Goal: Task Accomplishment & Management: Use online tool/utility

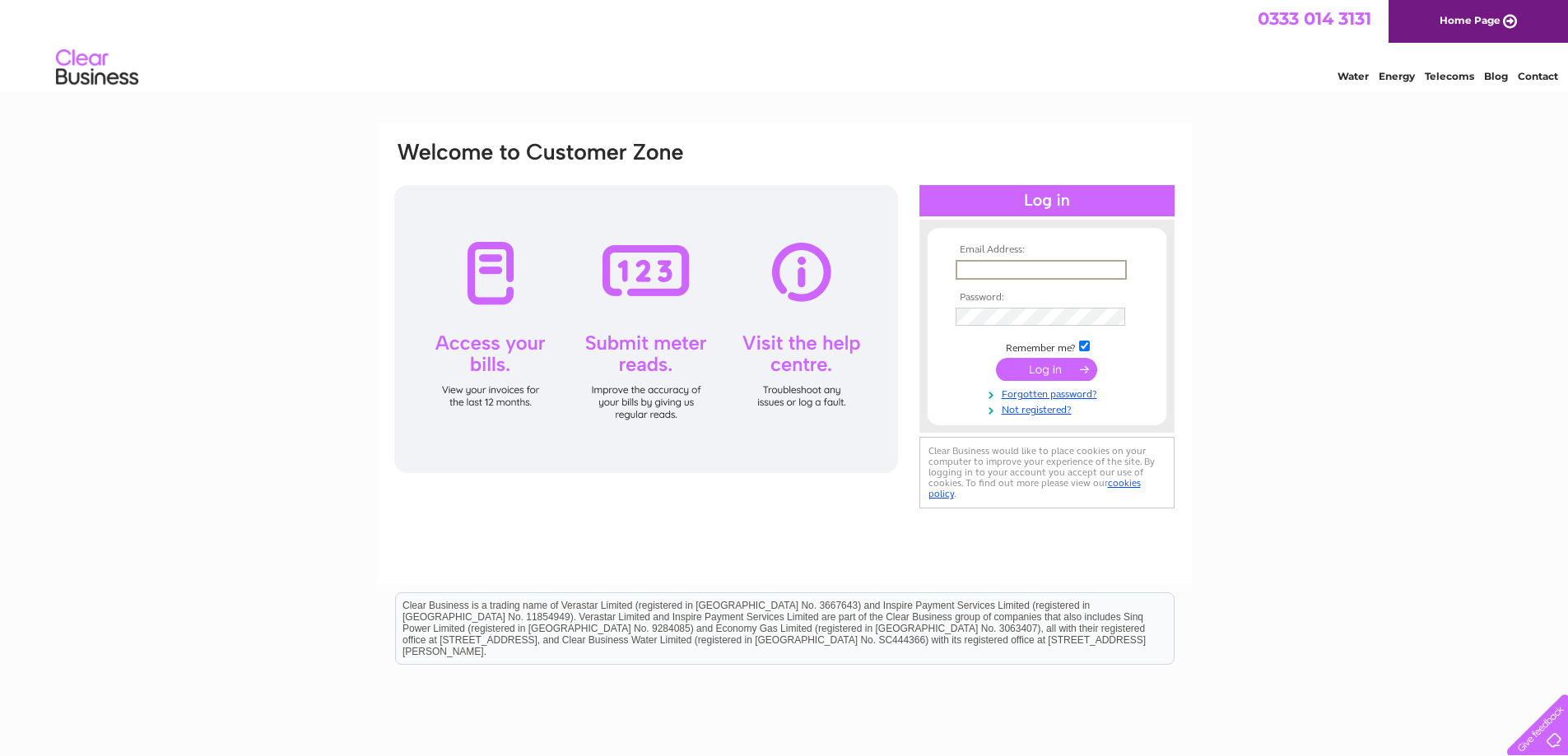
click at [987, 260] on input "text" at bounding box center [1041, 270] width 171 height 20
type input "colinphm79@gmail.com"
click at [996, 358] on input "submit" at bounding box center [1046, 369] width 101 height 23
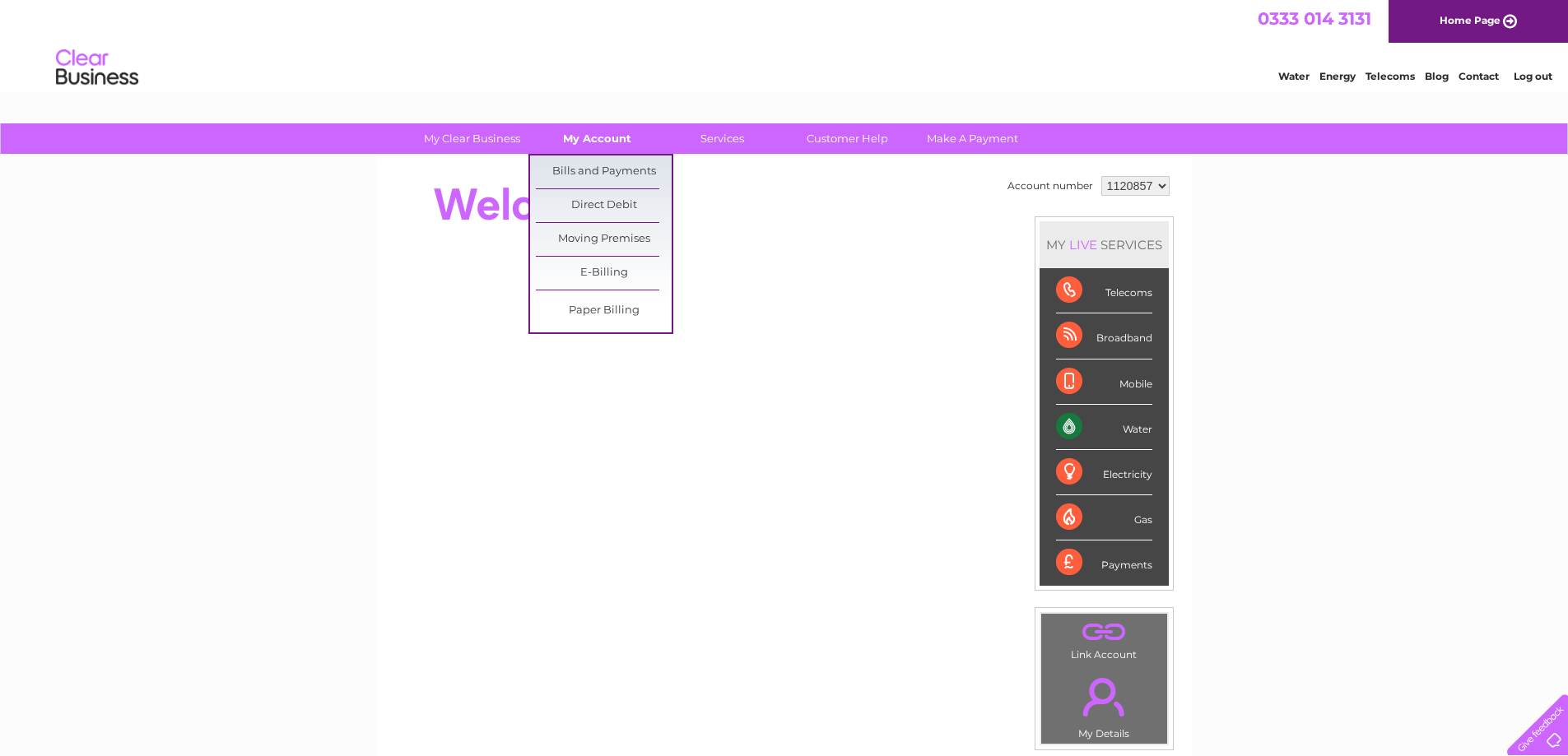
click at [597, 143] on link "My Account" at bounding box center [597, 139] width 136 height 31
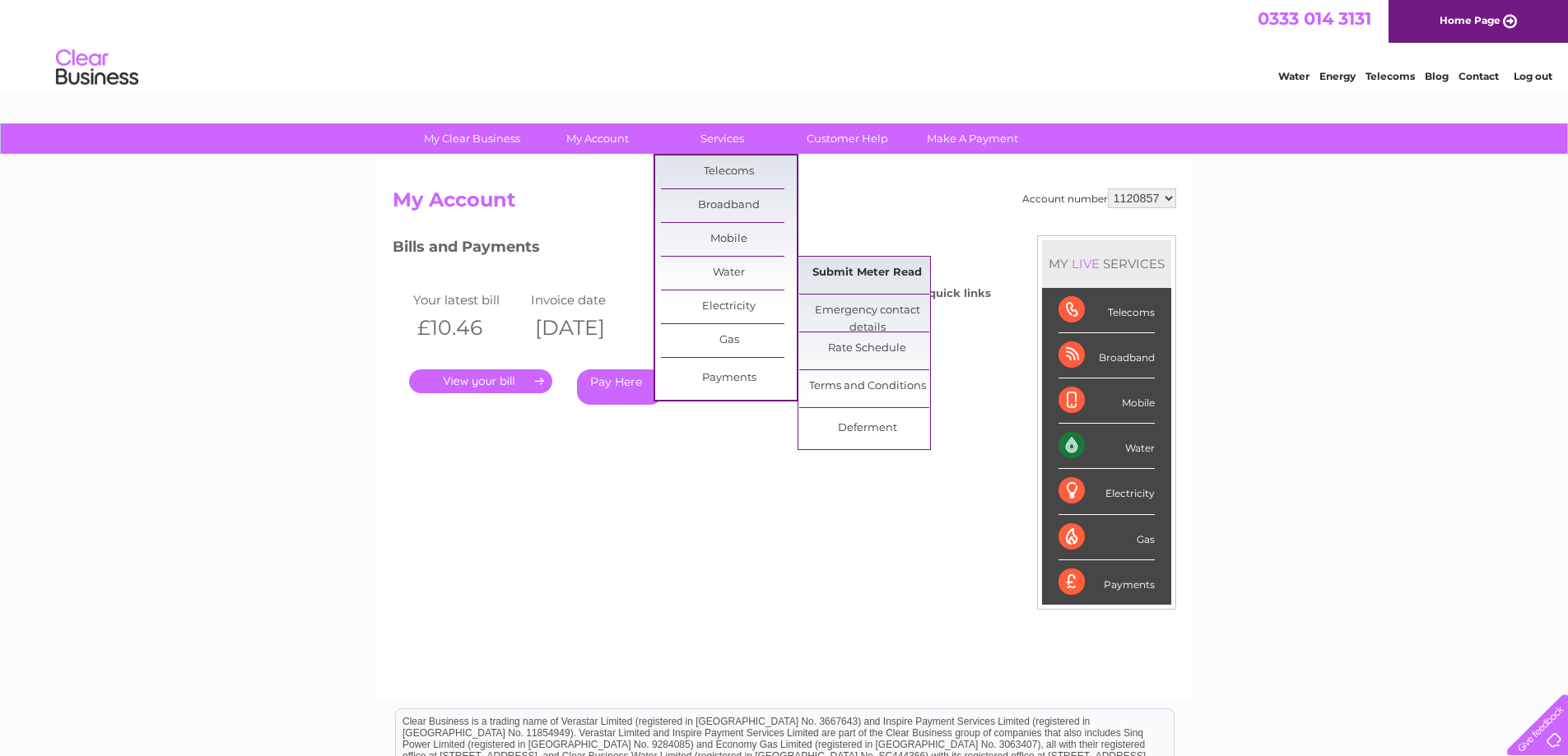
click at [844, 271] on link "Submit Meter Read" at bounding box center [867, 272] width 136 height 33
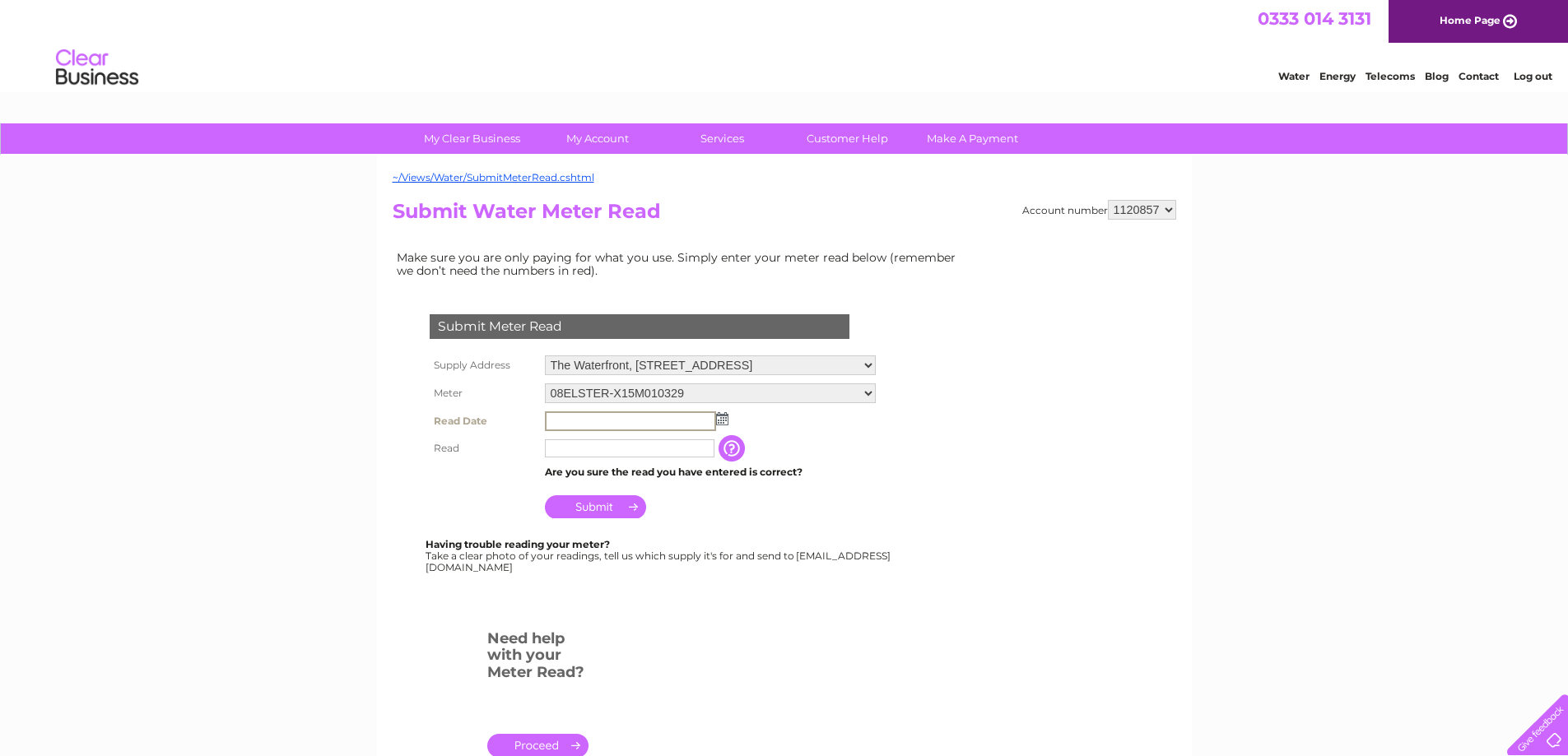
click at [570, 422] on input "text" at bounding box center [631, 420] width 171 height 20
click at [724, 413] on img at bounding box center [720, 418] width 12 height 13
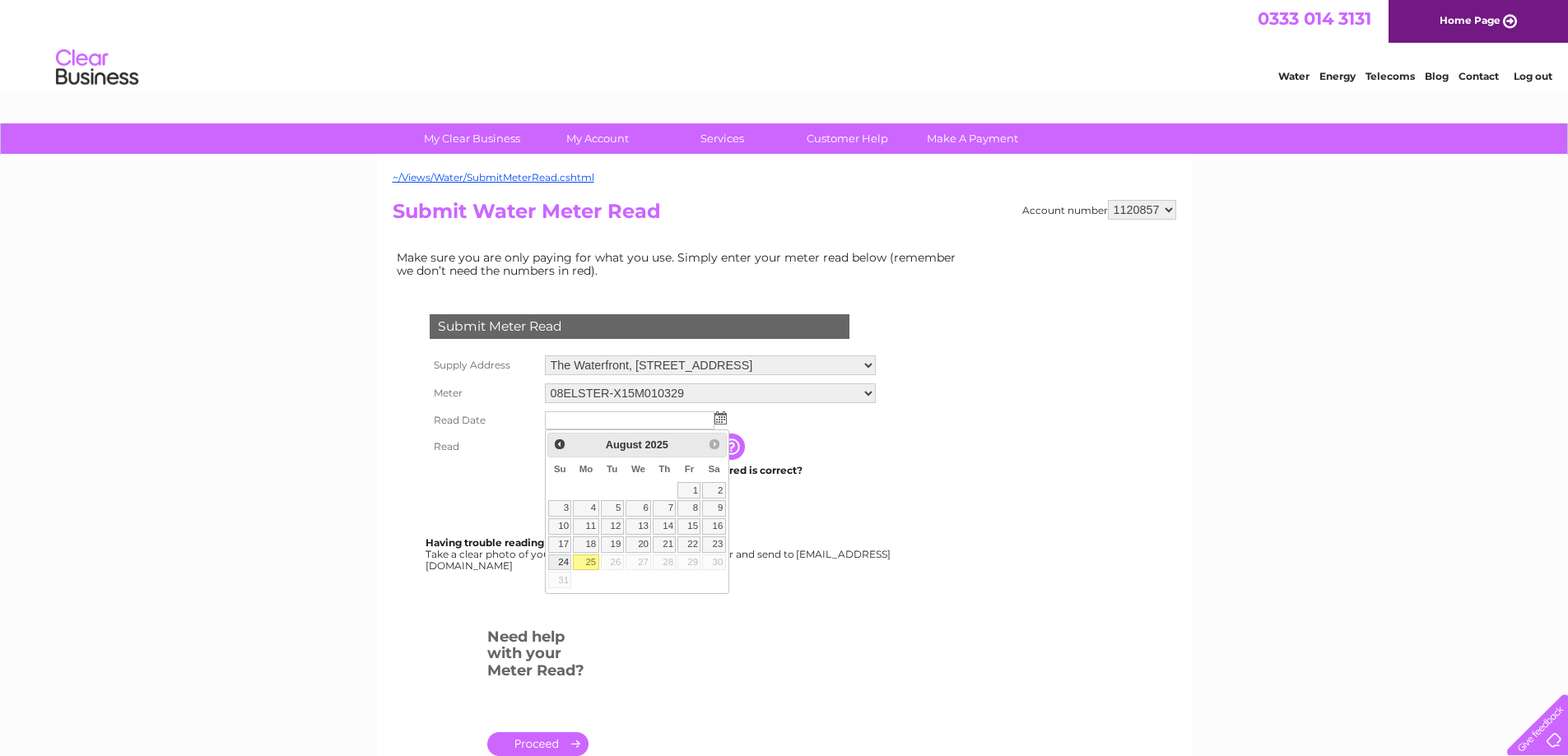
click at [564, 562] on link "24" at bounding box center [559, 563] width 23 height 17
type input "[DATE]"
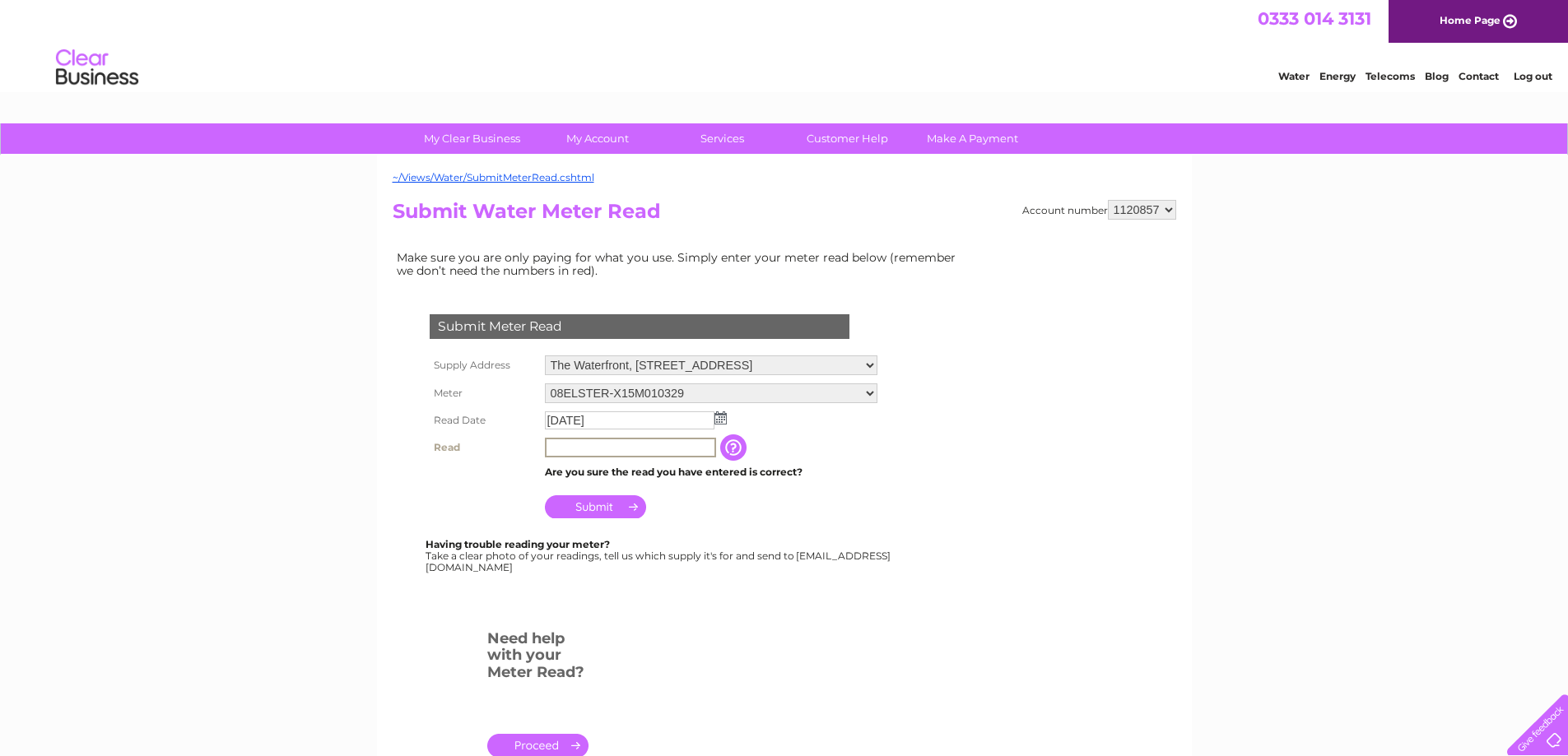
click at [594, 455] on input "text" at bounding box center [631, 447] width 171 height 20
click at [607, 445] on input "text" at bounding box center [631, 447] width 171 height 20
type input "9803"
click at [587, 498] on input "Submit" at bounding box center [595, 505] width 101 height 23
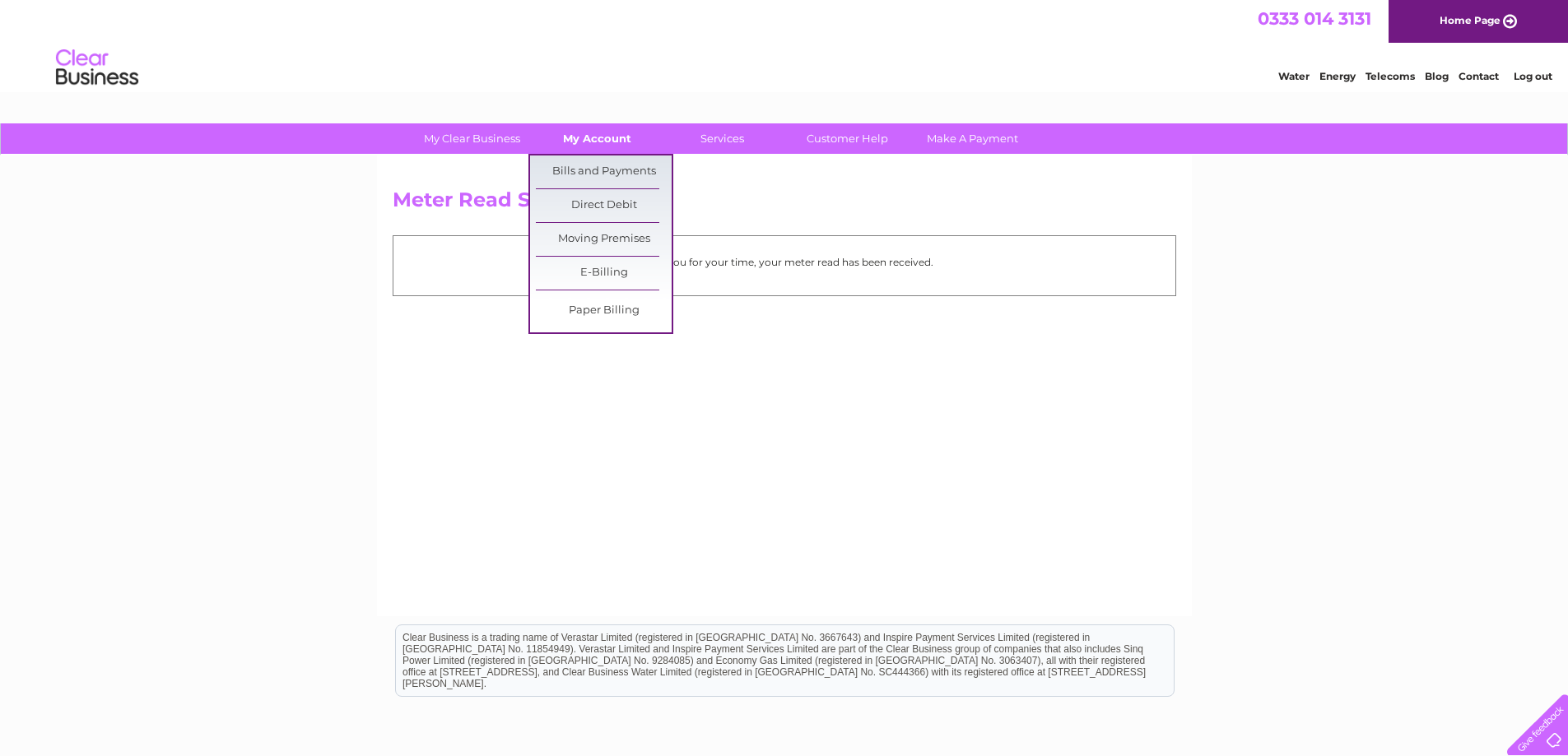
click at [579, 148] on link "My Account" at bounding box center [597, 139] width 136 height 31
